Goal: Register for event/course

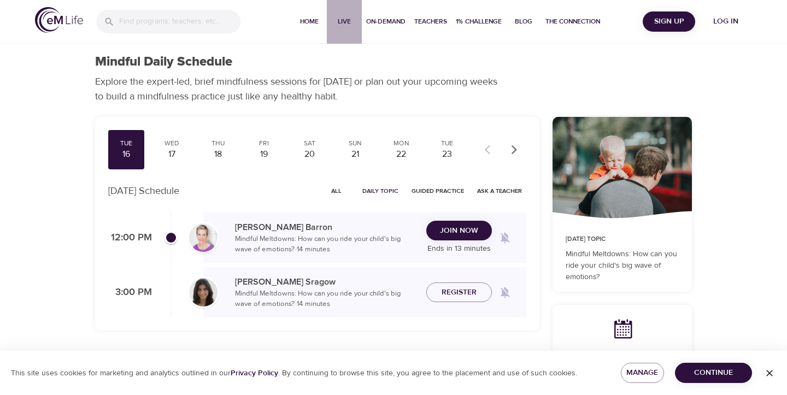
click at [343, 27] on button "Live" at bounding box center [344, 22] width 35 height 44
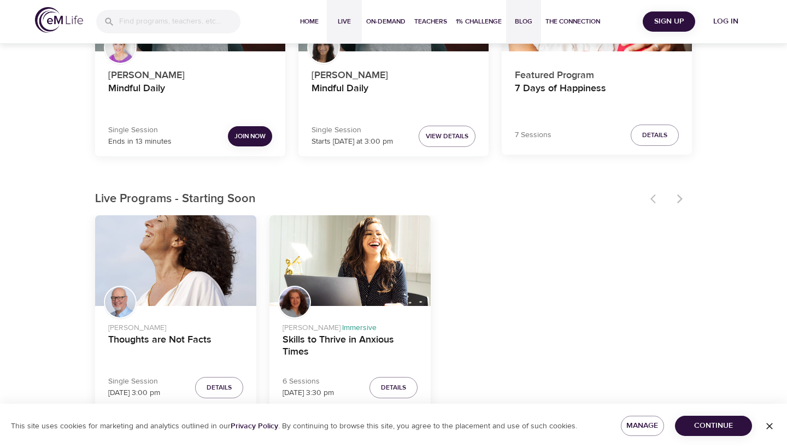
scroll to position [52, 0]
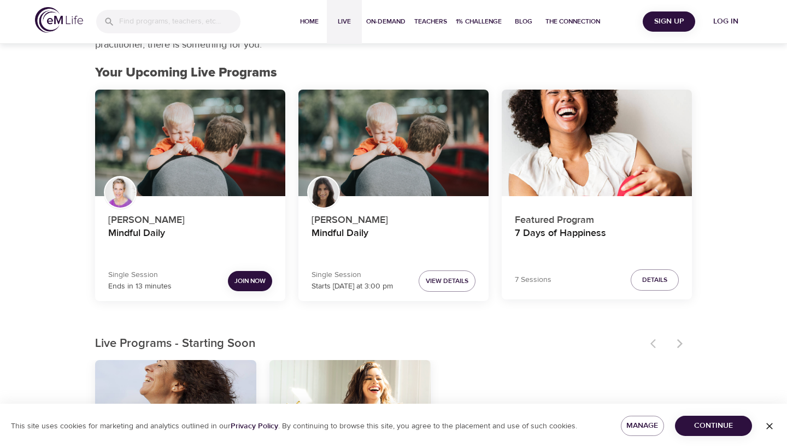
click at [720, 26] on span "Log in" at bounding box center [726, 22] width 44 height 14
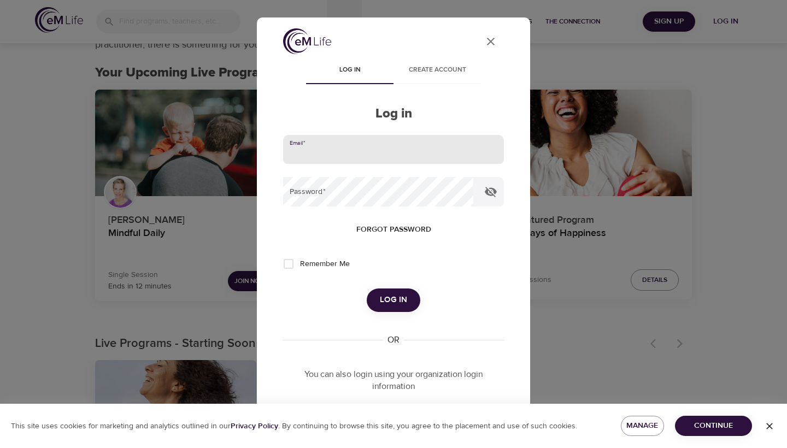
type input "megkline3@gmail.com"
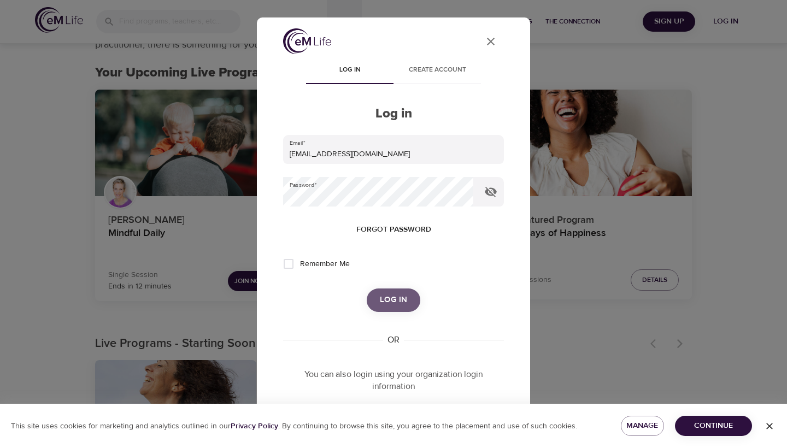
click at [396, 293] on span "Log in" at bounding box center [393, 300] width 27 height 14
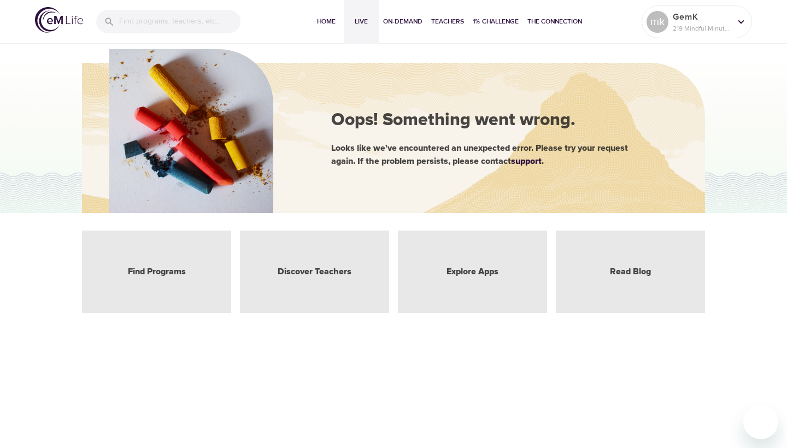
click at [346, 19] on button "Live" at bounding box center [361, 22] width 35 height 44
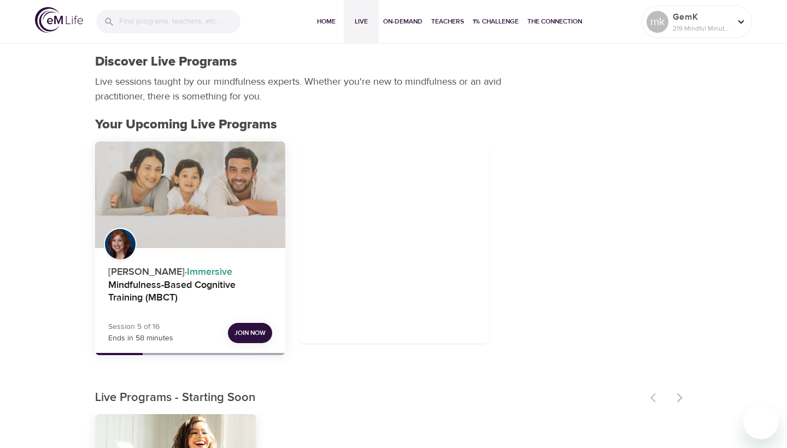
click at [237, 226] on div "Mindfulness-Based Cognitive Training (MBCT)" at bounding box center [190, 195] width 190 height 107
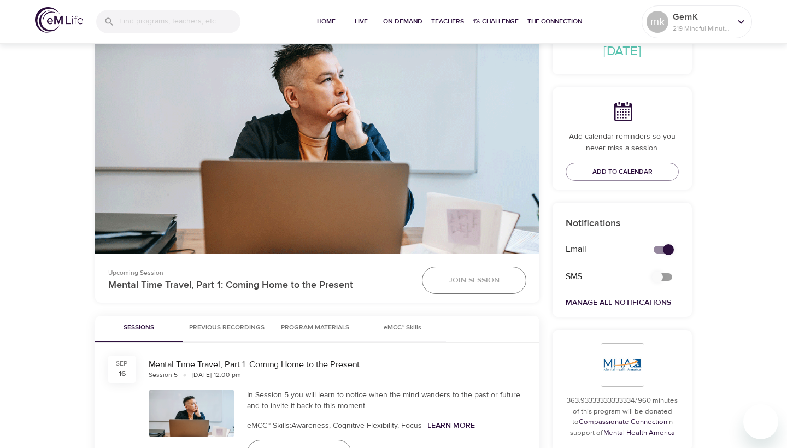
scroll to position [255, 0]
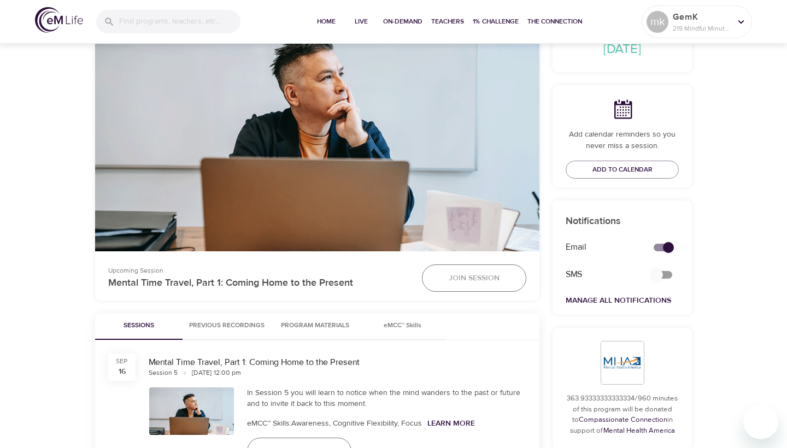
click at [483, 279] on span "Join Session" at bounding box center [474, 279] width 51 height 14
